Goal: Information Seeking & Learning: Learn about a topic

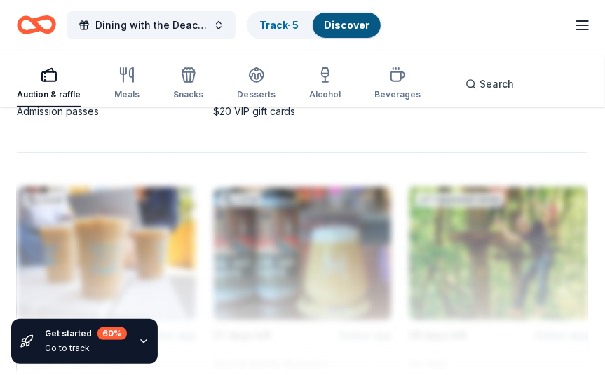
scroll to position [1971, 0]
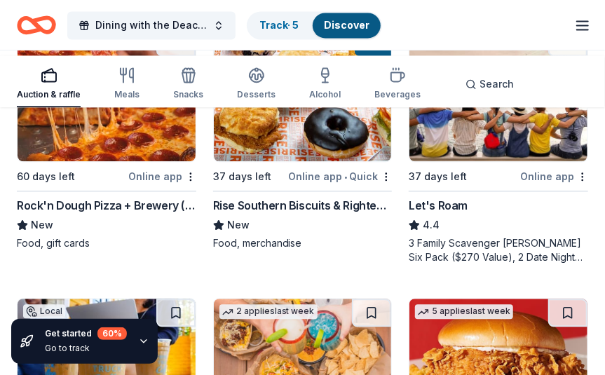
scroll to position [1031, 0]
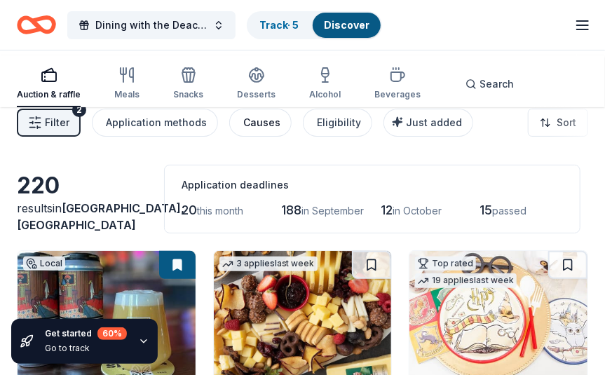
scroll to position [0, 0]
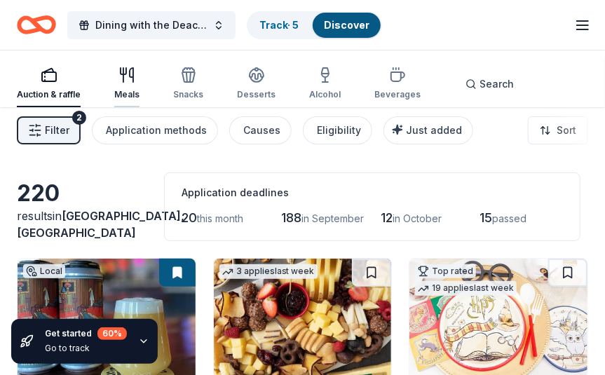
click at [123, 82] on icon "button" at bounding box center [123, 75] width 0 height 14
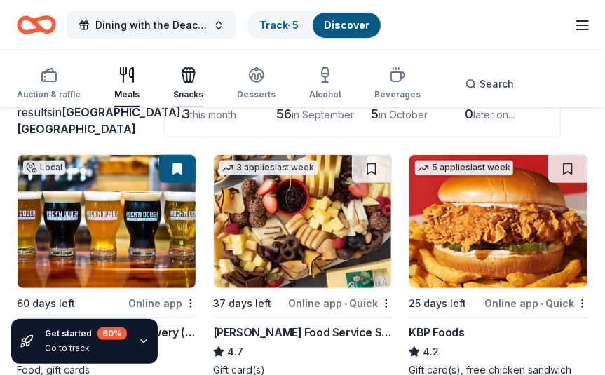
scroll to position [92, 0]
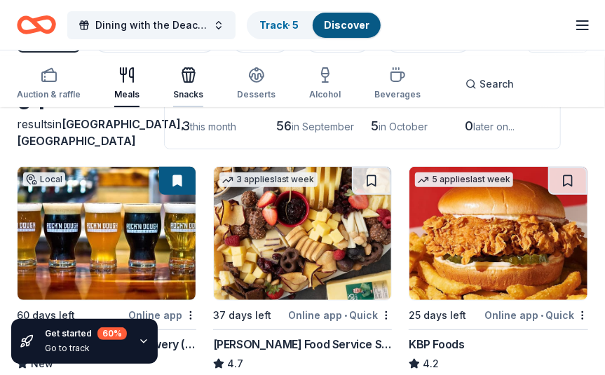
click at [203, 87] on div "Snacks" at bounding box center [188, 84] width 30 height 34
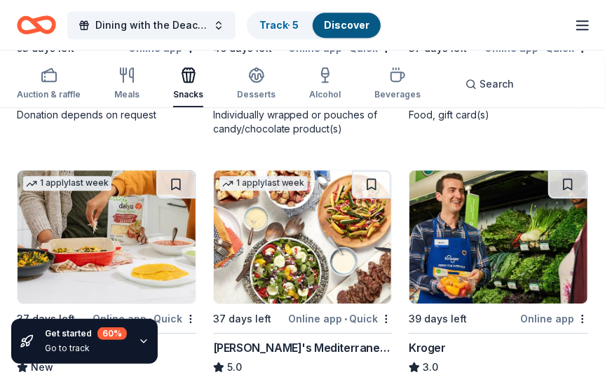
scroll to position [1199, 0]
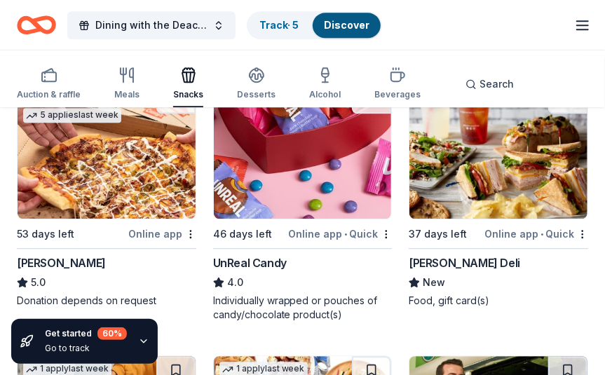
click at [577, 29] on line "button" at bounding box center [582, 29] width 11 height 0
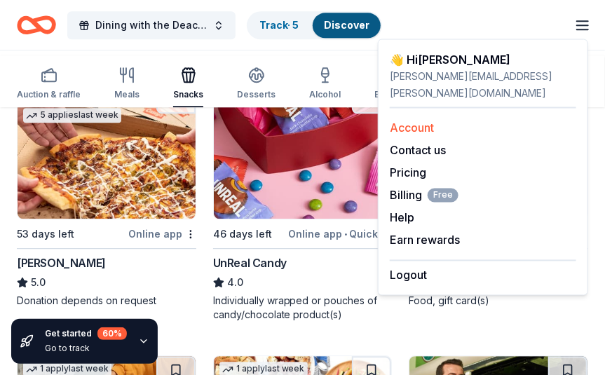
click at [434, 127] on link "Account" at bounding box center [411, 128] width 44 height 14
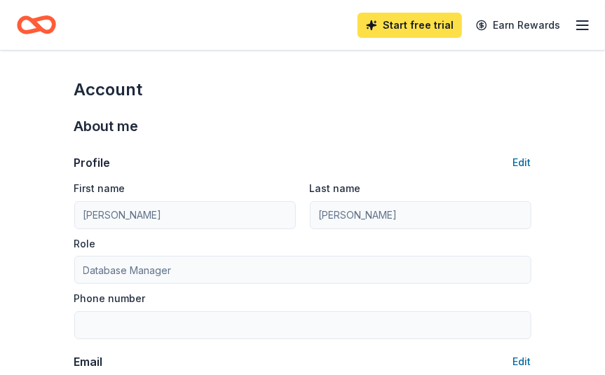
click at [370, 26] on link "Start free trial" at bounding box center [409, 25] width 104 height 25
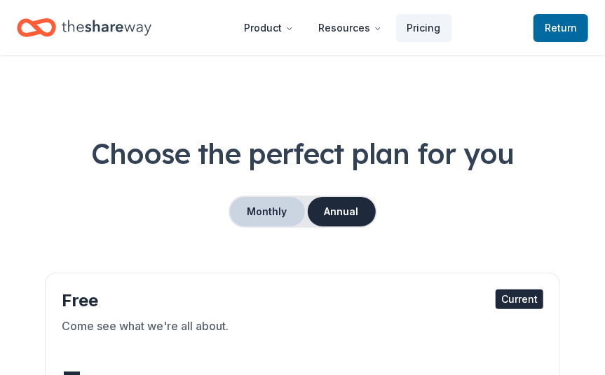
click at [266, 226] on button "Monthly" at bounding box center [267, 211] width 75 height 29
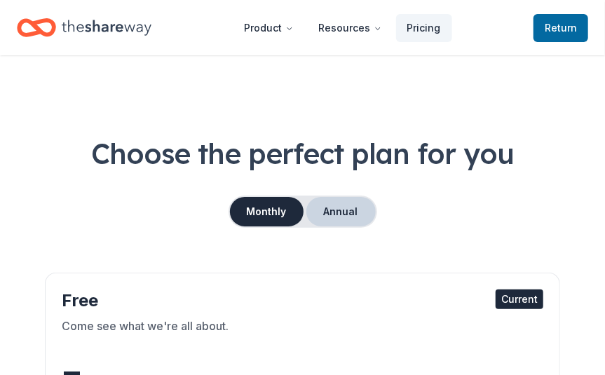
click at [346, 226] on button "Annual" at bounding box center [340, 211] width 69 height 29
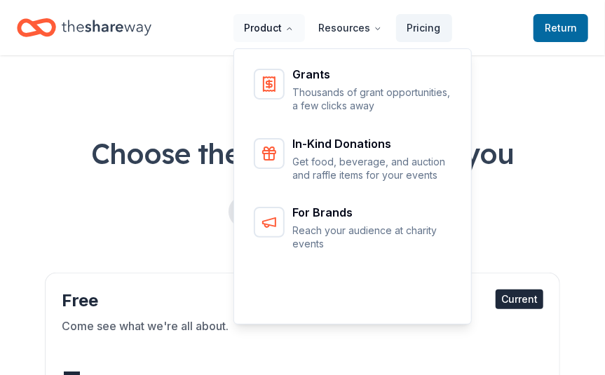
click at [256, 33] on button "Product" at bounding box center [268, 28] width 71 height 28
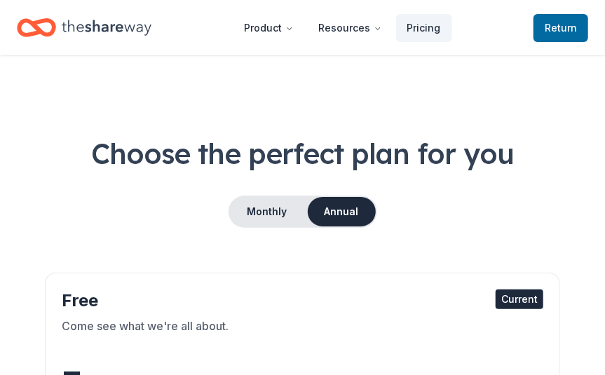
click at [94, 29] on icon "Home" at bounding box center [107, 27] width 90 height 29
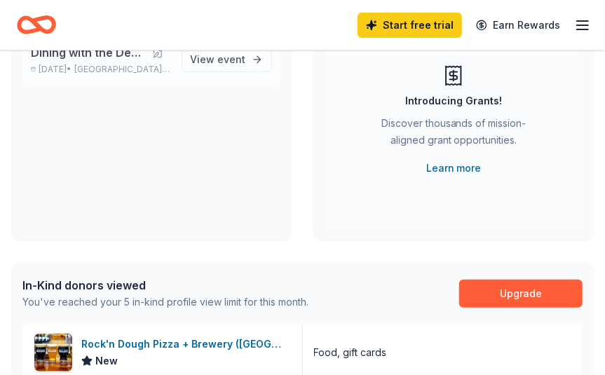
scroll to position [61, 0]
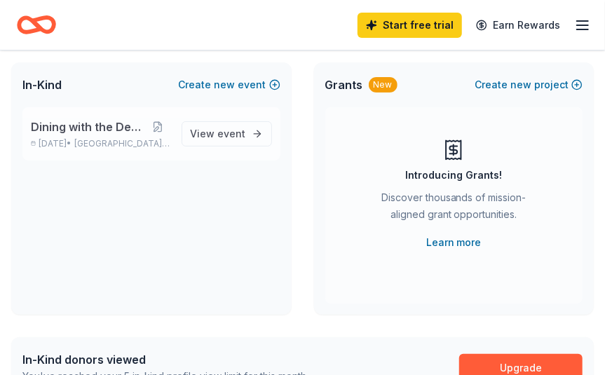
click at [79, 135] on span "Dining with the Deacons" at bounding box center [88, 126] width 115 height 17
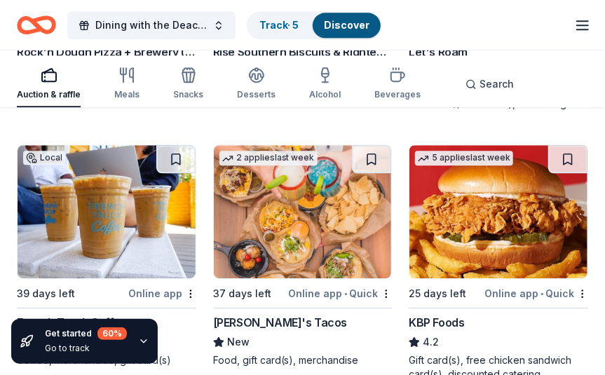
scroll to position [1268, 0]
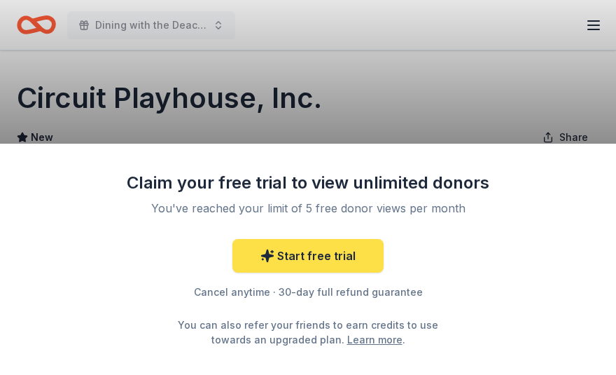
click at [309, 239] on link "Start free trial" at bounding box center [308, 256] width 151 height 34
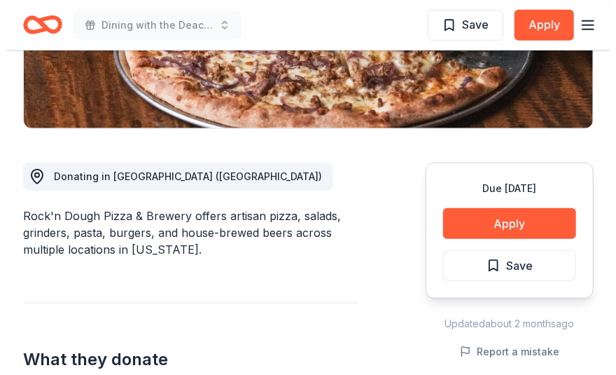
scroll to position [355, 0]
